Goal: Task Accomplishment & Management: Complete application form

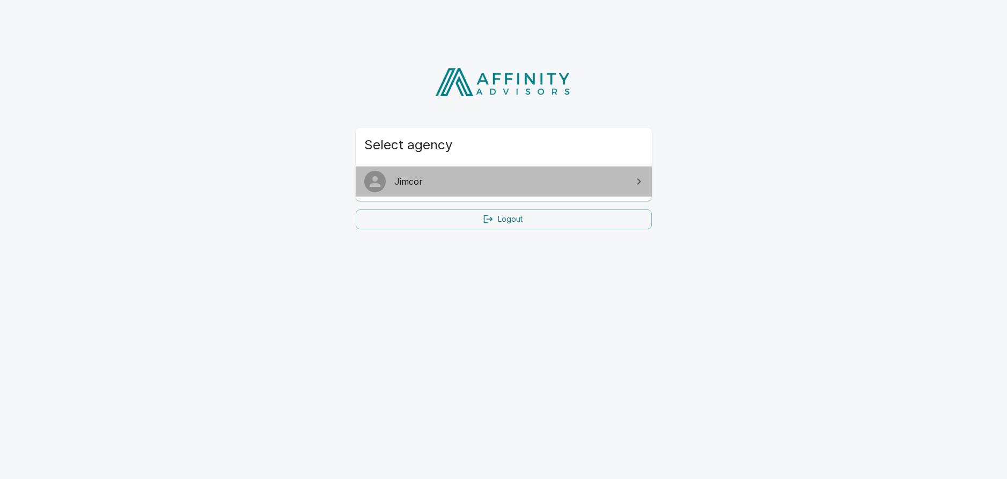
click at [414, 178] on span "Jimcor" at bounding box center [510, 181] width 232 height 13
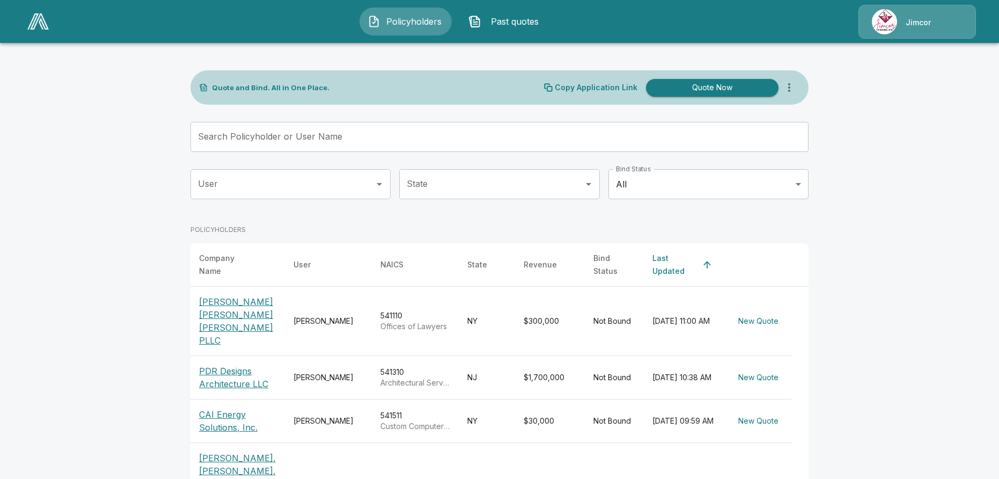
click at [226, 364] on p "PDR Designs Architecture LLC" at bounding box center [237, 377] width 77 height 26
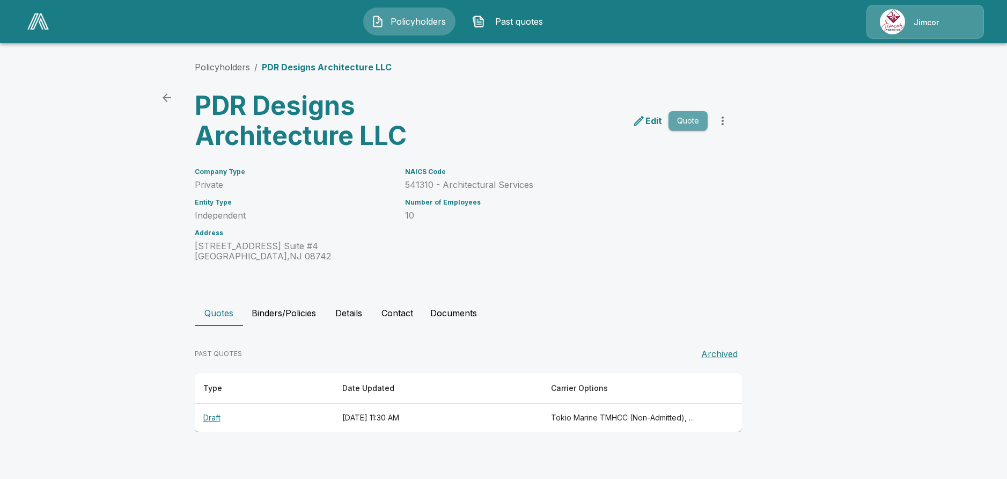
click at [687, 116] on button "Quote" at bounding box center [688, 121] width 39 height 20
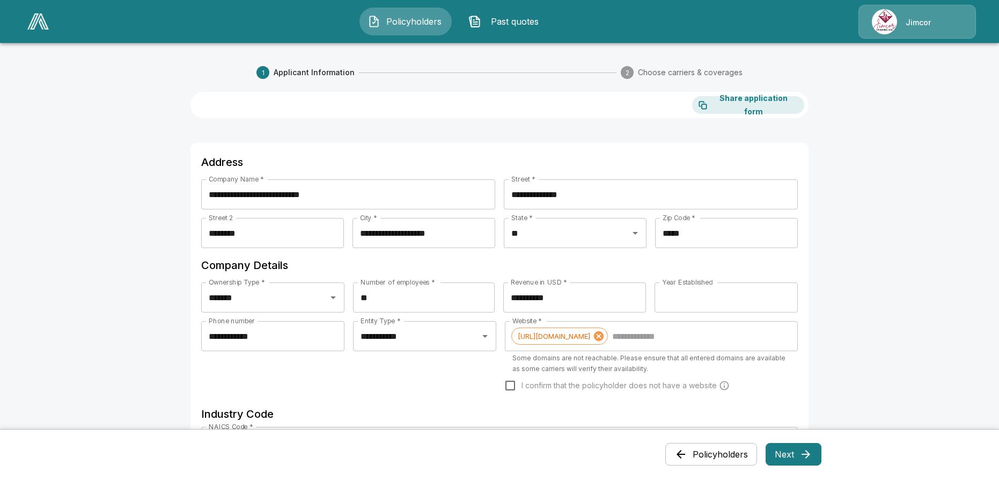
click at [801, 460] on button "Next" at bounding box center [794, 454] width 56 height 23
